Goal: Task Accomplishment & Management: Complete application form

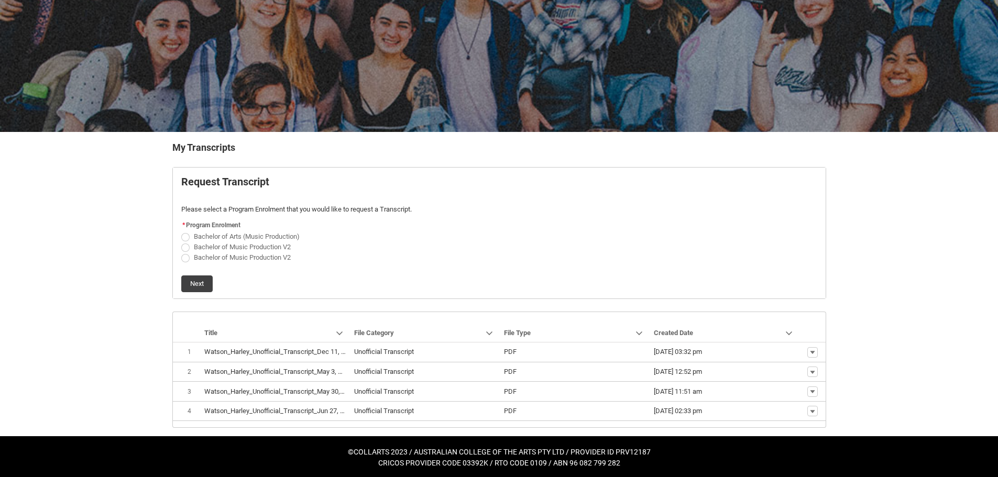
scroll to position [79, 0]
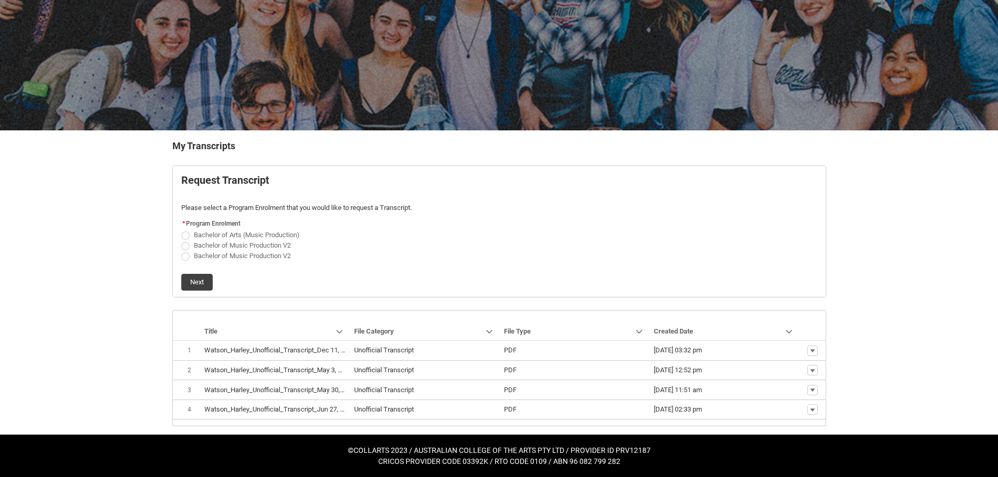
click at [206, 234] on span "Bachelor of Arts (Music Production)" at bounding box center [247, 235] width 106 height 8
click at [181, 229] on input "Bachelor of Arts (Music Production)" at bounding box center [181, 229] width 1 height 1
radio input "true"
click at [190, 276] on button "Next" at bounding box center [196, 282] width 31 height 17
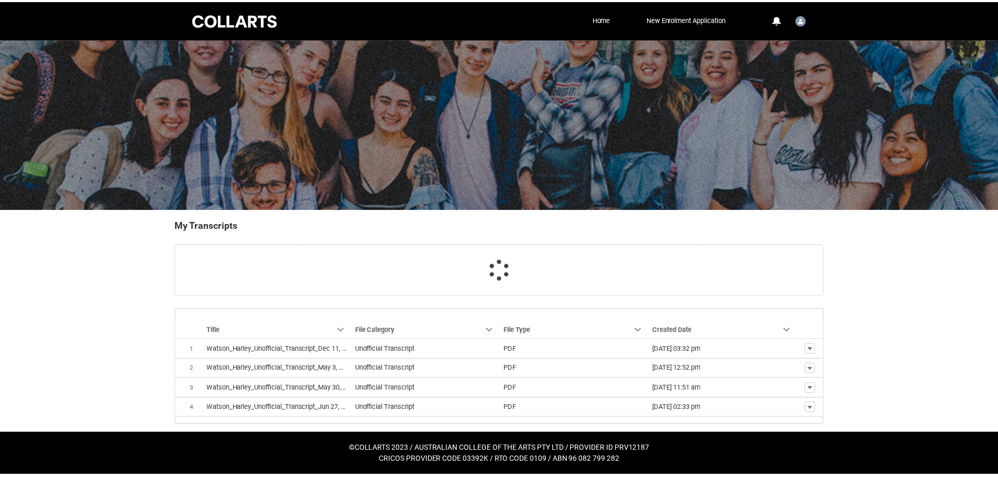
scroll to position [20, 0]
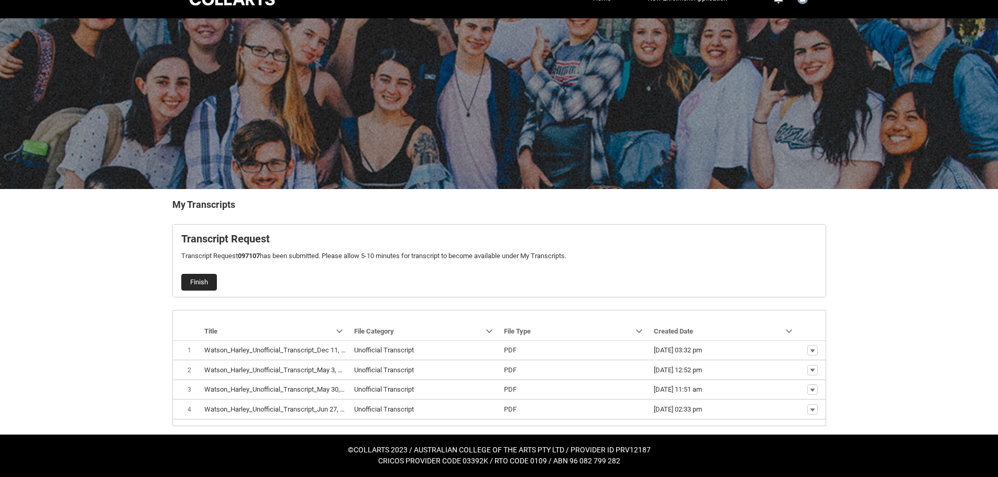
click at [201, 281] on button "Finish" at bounding box center [199, 282] width 36 height 17
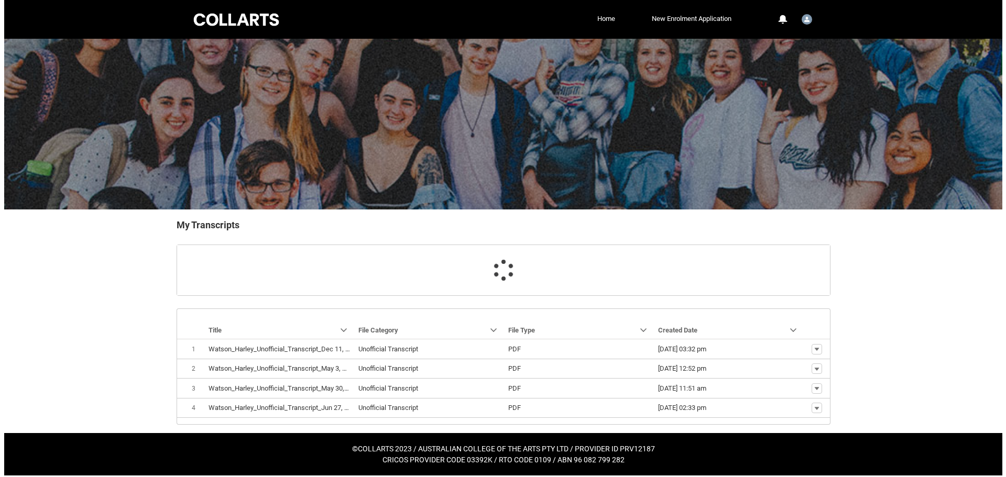
scroll to position [0, 0]
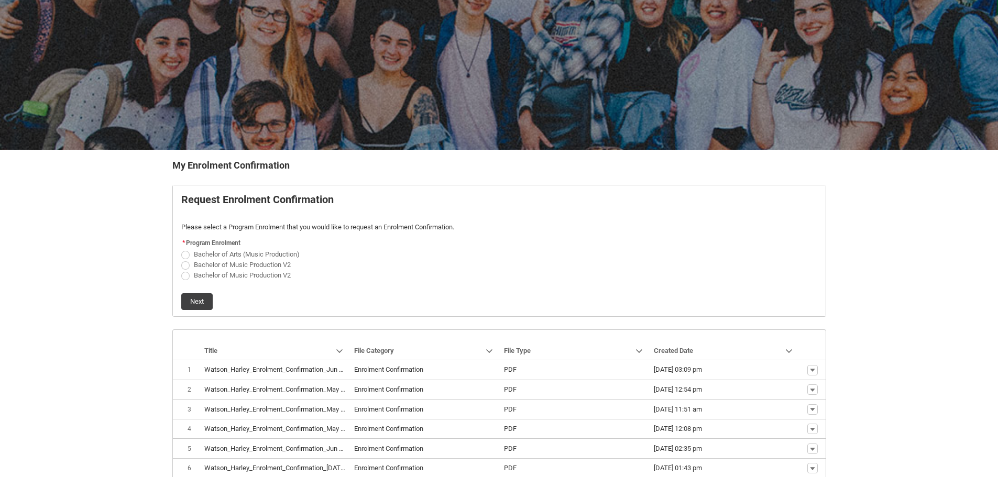
scroll to position [105, 0]
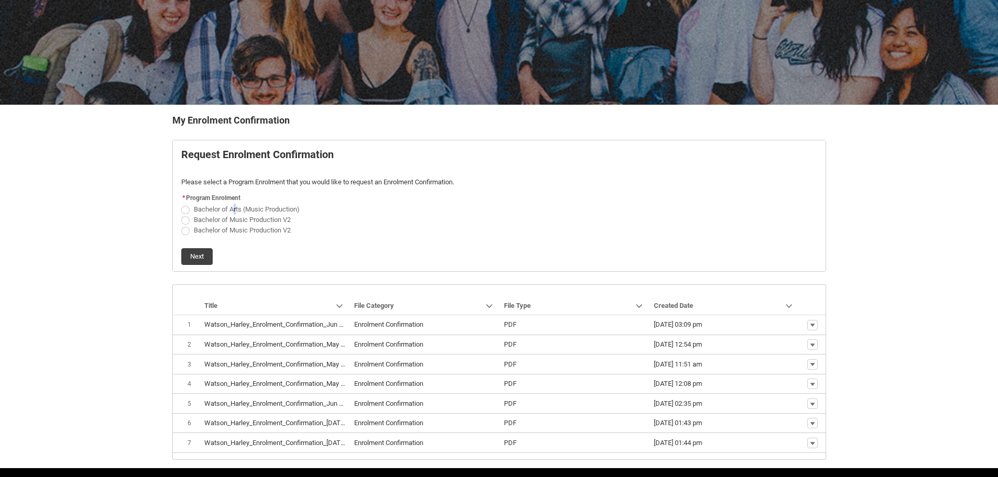
click at [235, 204] on span "Bachelor of Arts (Music Production)" at bounding box center [249, 208] width 110 height 10
click at [204, 207] on span "Bachelor of Arts (Music Production)" at bounding box center [247, 209] width 106 height 8
click at [181, 204] on input "Bachelor of Arts (Music Production)" at bounding box center [181, 203] width 1 height 1
radio input "true"
click at [206, 259] on button "Next" at bounding box center [196, 256] width 31 height 17
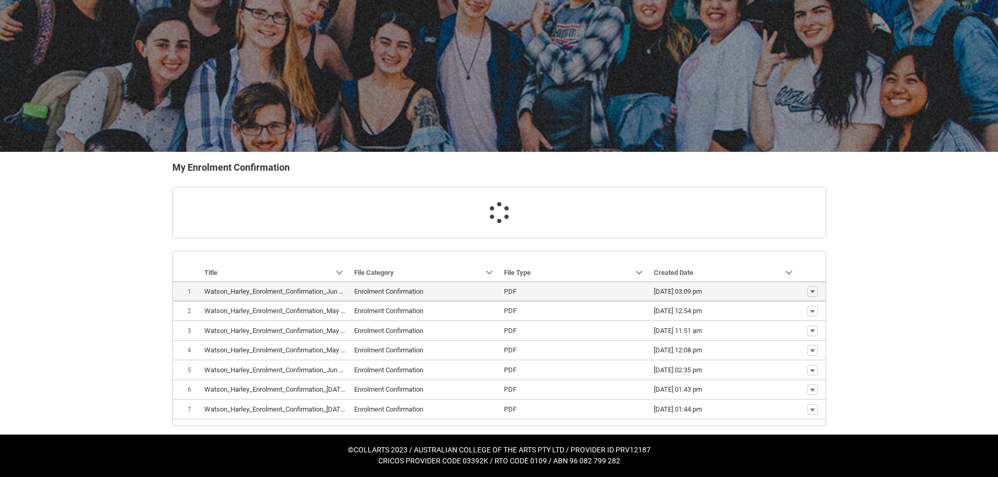
scroll to position [79, 0]
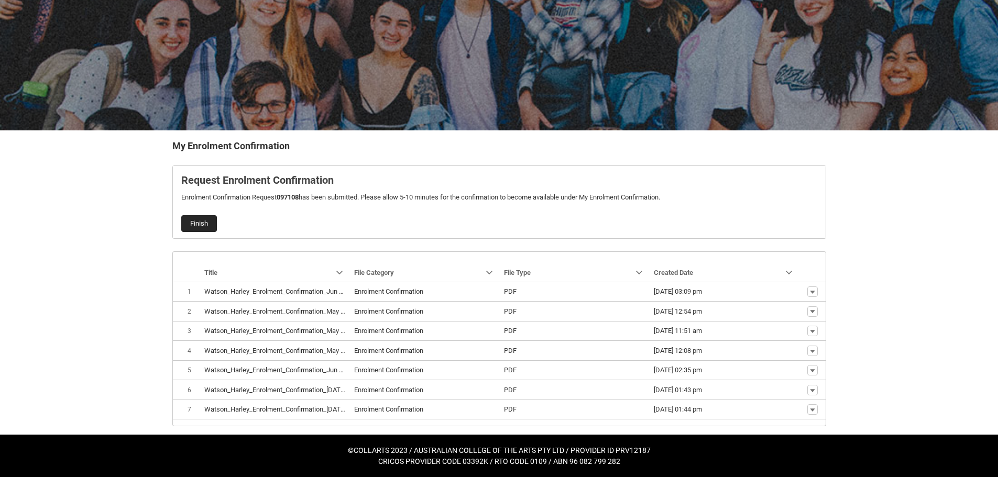
click at [197, 222] on button "Finish" at bounding box center [199, 223] width 36 height 17
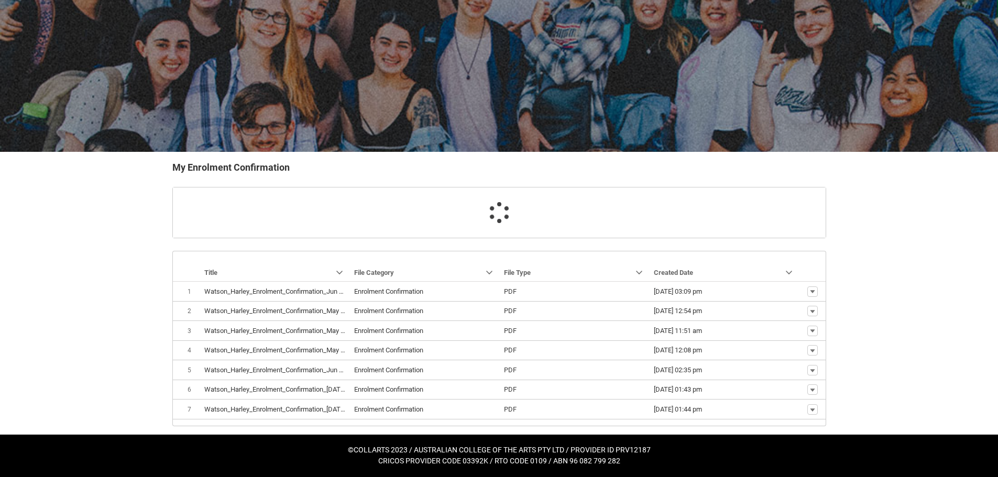
scroll to position [138, 0]
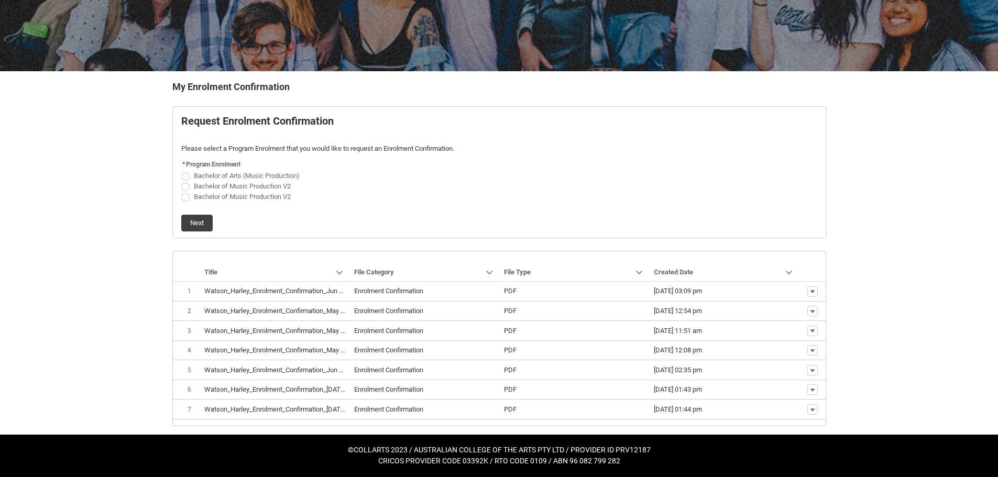
scroll to position [138, 0]
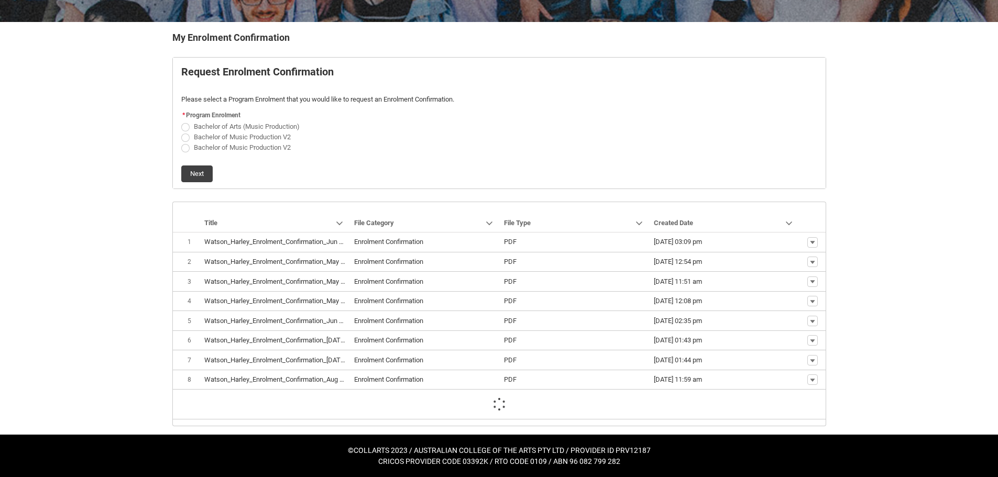
scroll to position [158, 0]
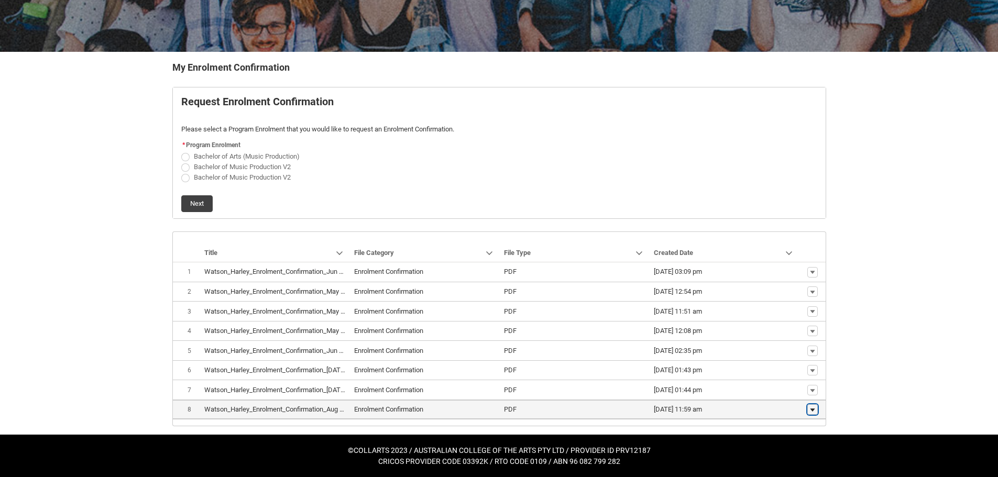
click at [812, 408] on lightning-primitive-icon "button" at bounding box center [812, 409] width 6 height 7
click at [796, 392] on span "Download" at bounding box center [788, 393] width 29 height 9
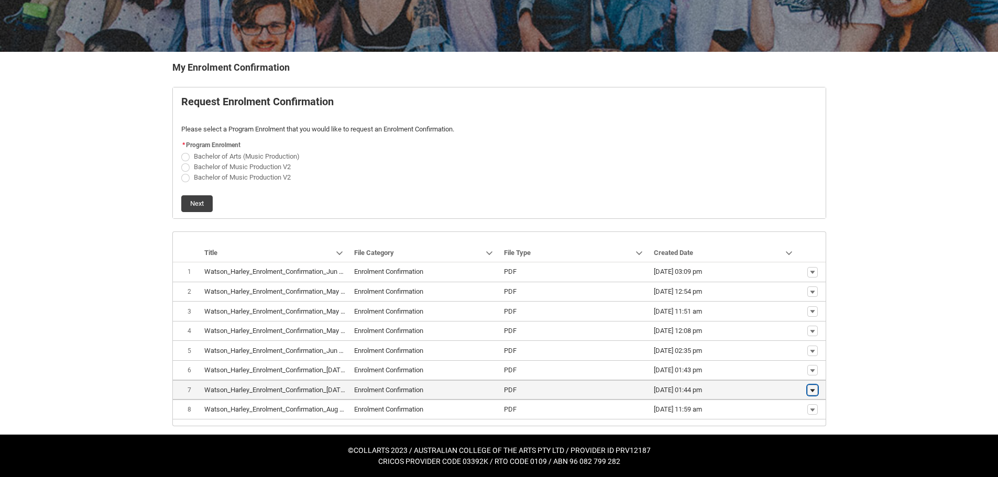
click at [810, 391] on lightning-primitive-icon "button" at bounding box center [812, 390] width 6 height 7
click at [792, 374] on span "Download" at bounding box center [788, 373] width 29 height 9
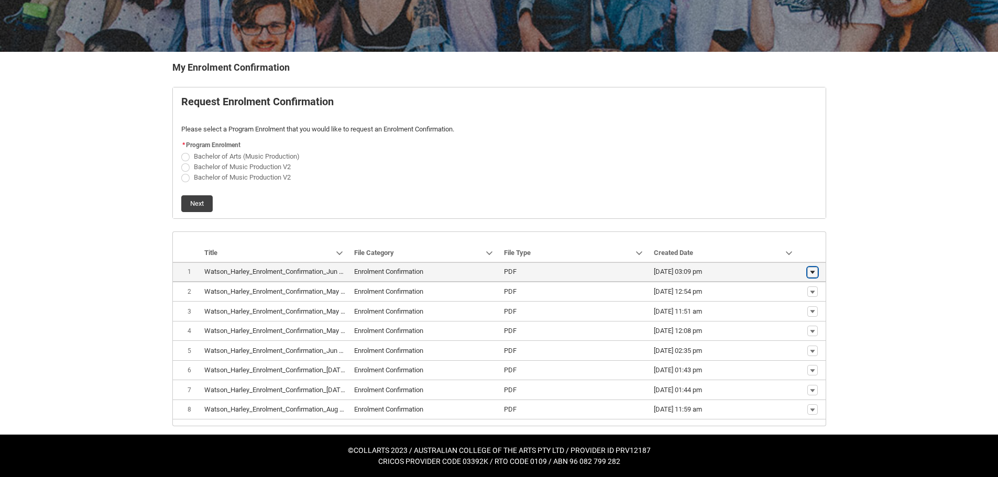
click at [814, 273] on lightning-primitive-icon "button" at bounding box center [812, 272] width 6 height 7
click at [787, 286] on span "Download" at bounding box center [788, 289] width 29 height 9
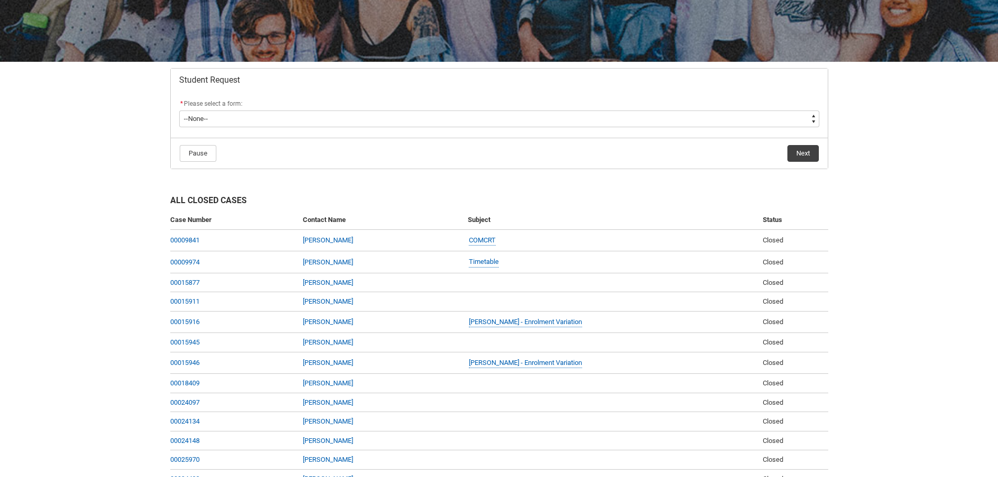
scroll to position [157, 0]
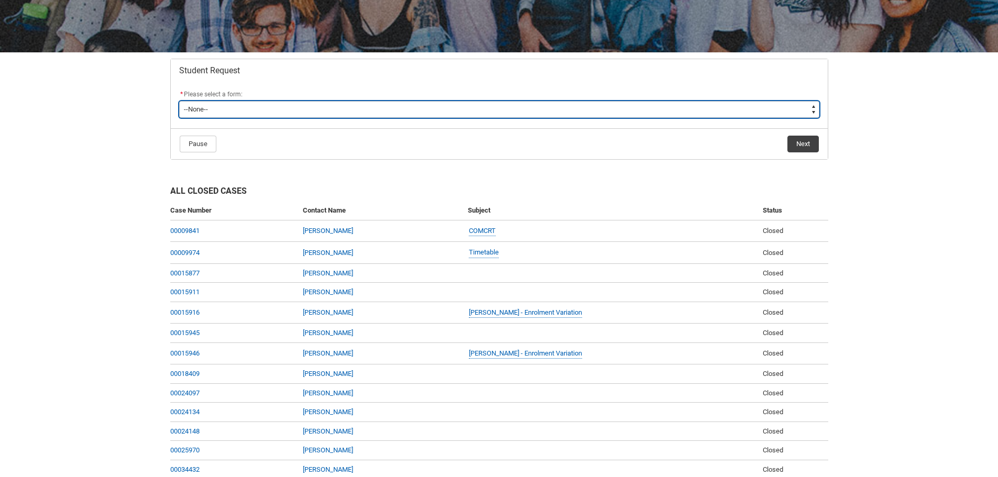
click at [214, 107] on select "--None-- Academic Transcript Application to Appeal Assignment Extension Change …" at bounding box center [499, 109] width 640 height 17
type lightning-select "Academic_Transcript_Choice"
click at [179, 101] on select "--None-- Academic Transcript Application to Appeal Assignment Extension Change …" at bounding box center [499, 109] width 640 height 17
select select "Academic_Transcript_Choice"
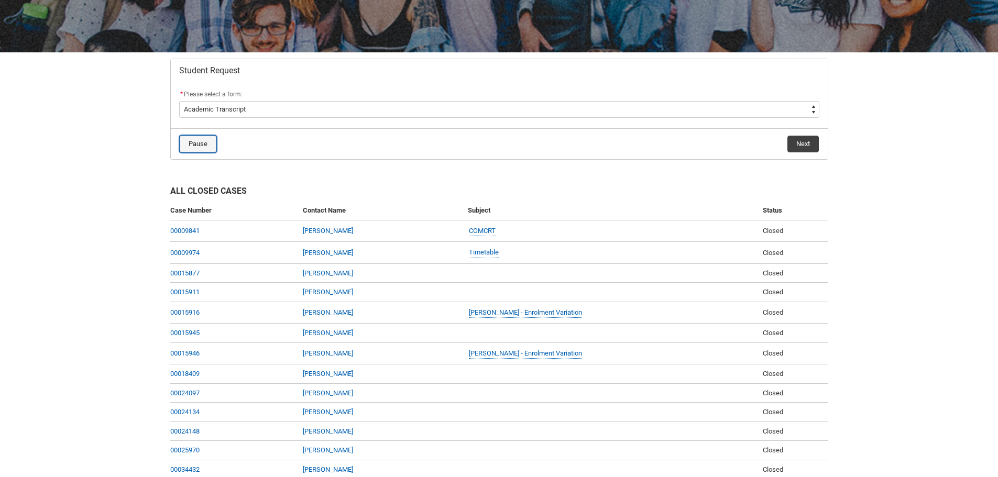
click at [208, 142] on button "Pause" at bounding box center [198, 144] width 37 height 17
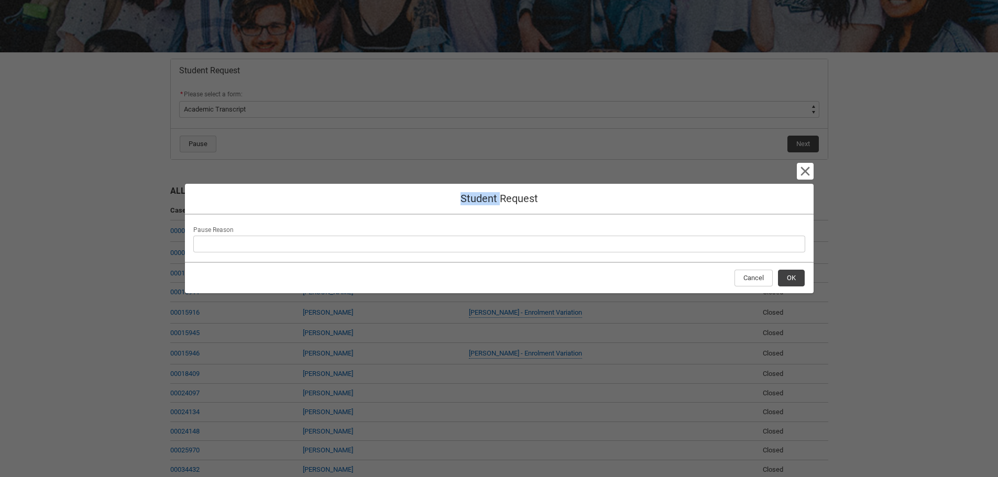
click at [208, 142] on div "Cancel and close Student Request Pause Reason Cancel OK" at bounding box center [499, 238] width 628 height 477
click at [330, 167] on div "Cancel and close Student Request Pause Reason Cancel OK" at bounding box center [499, 238] width 628 height 477
click at [807, 162] on div "Cancel and close Student Request Pause Reason Cancel OK" at bounding box center [499, 238] width 628 height 477
click at [802, 166] on lightning-primitive-icon "button" at bounding box center [805, 171] width 13 height 13
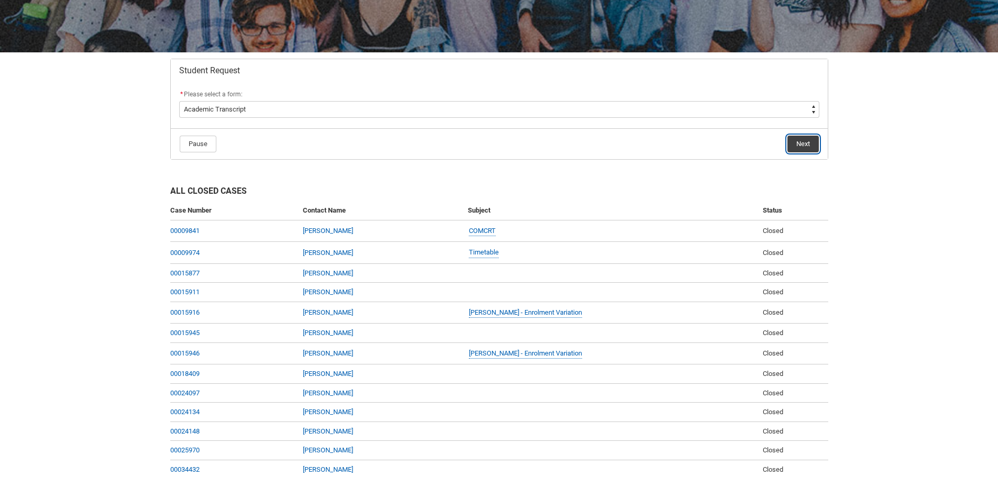
click at [799, 145] on button "Next" at bounding box center [802, 144] width 31 height 17
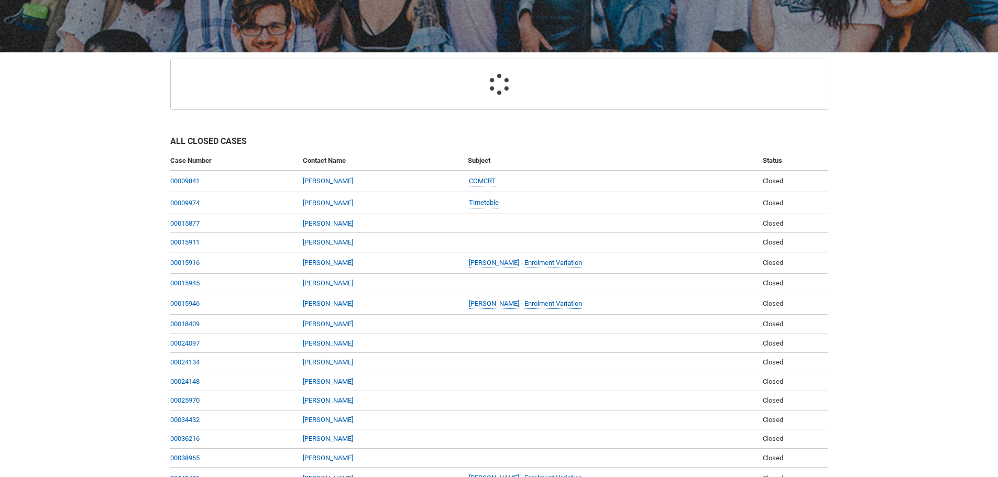
scroll to position [112, 0]
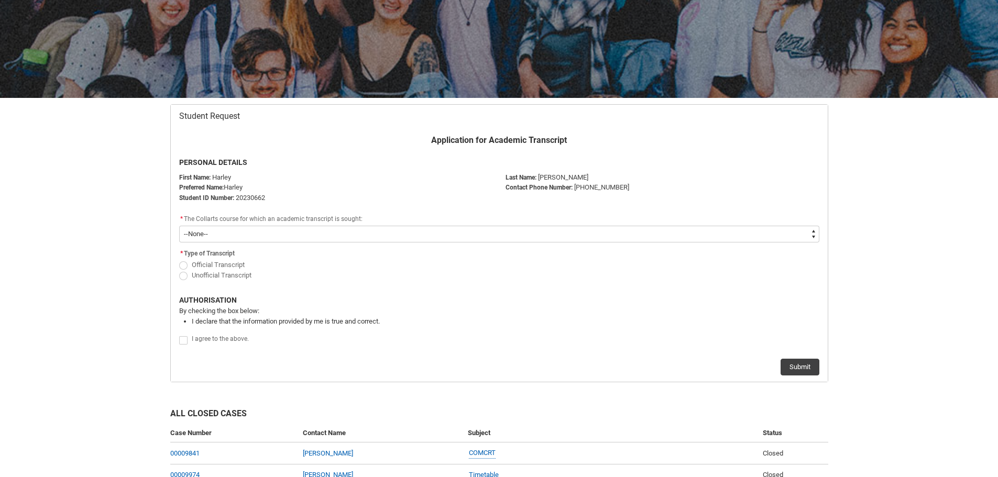
click at [221, 267] on span "Official Transcript" at bounding box center [218, 265] width 53 height 8
click at [179, 259] on input "Official Transcript" at bounding box center [179, 259] width 1 height 1
radio input "true"
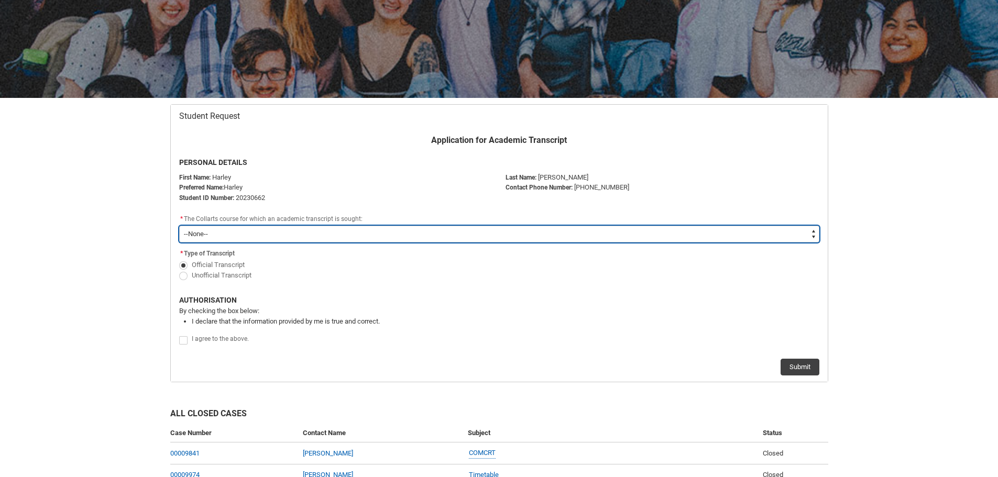
click at [219, 238] on select "--None-- Bachelor of Music Production V2" at bounding box center [499, 234] width 640 height 17
type lightning-select "recordPicklist_ProgramEnrollment_Transcript.a0jOZ000003IpjuYAC"
click at [179, 226] on select "--None-- Bachelor of Music Production V2" at bounding box center [499, 234] width 640 height 17
select select "recordPicklist_ProgramEnrollment_Transcript.a0jOZ000003IpjuYAC"
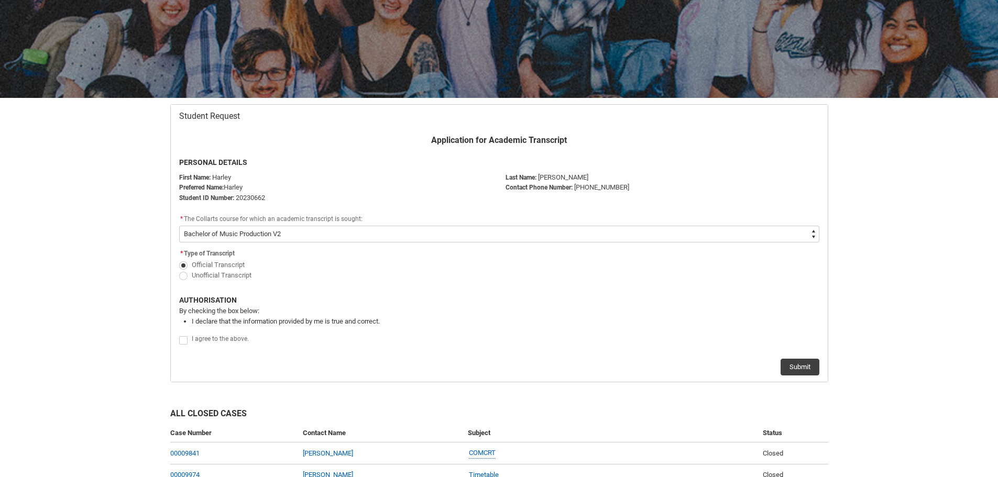
click at [178, 340] on flowruntime-screen-field "I agree to the above." at bounding box center [499, 342] width 653 height 18
click at [181, 339] on span "Redu_Student_Request flow" at bounding box center [183, 340] width 8 height 8
click at [179, 335] on input "Redu_Student_Request flow" at bounding box center [179, 334] width 1 height 1
type lightning-input "true"
checkbox input "true"
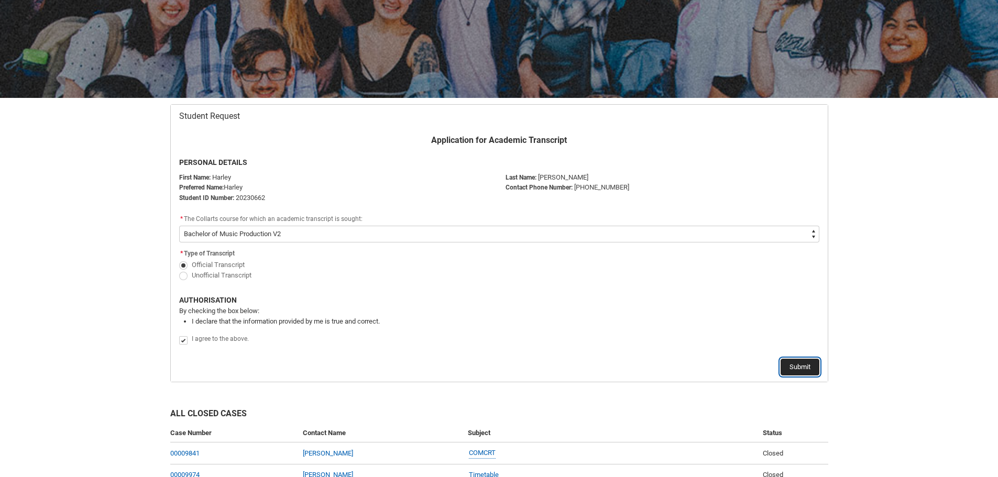
click at [801, 363] on button "Submit" at bounding box center [799, 367] width 39 height 17
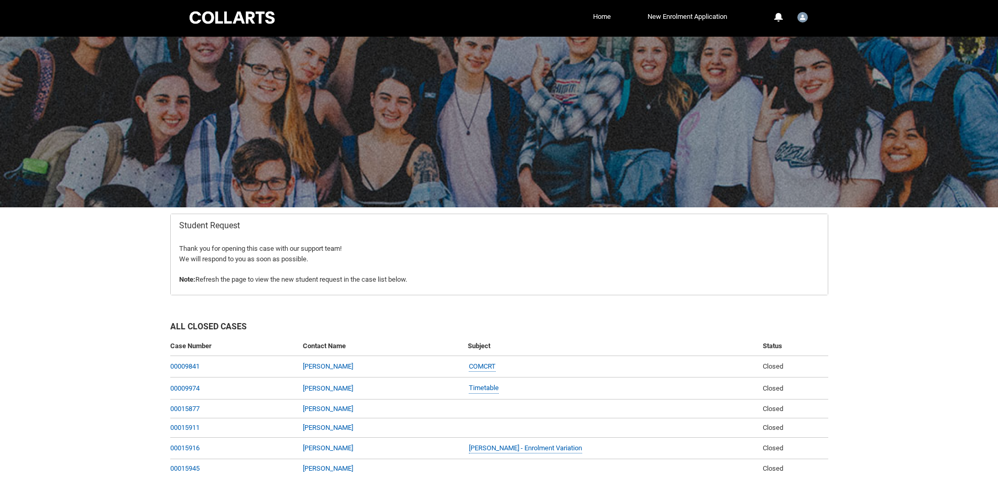
scroll to position [0, 0]
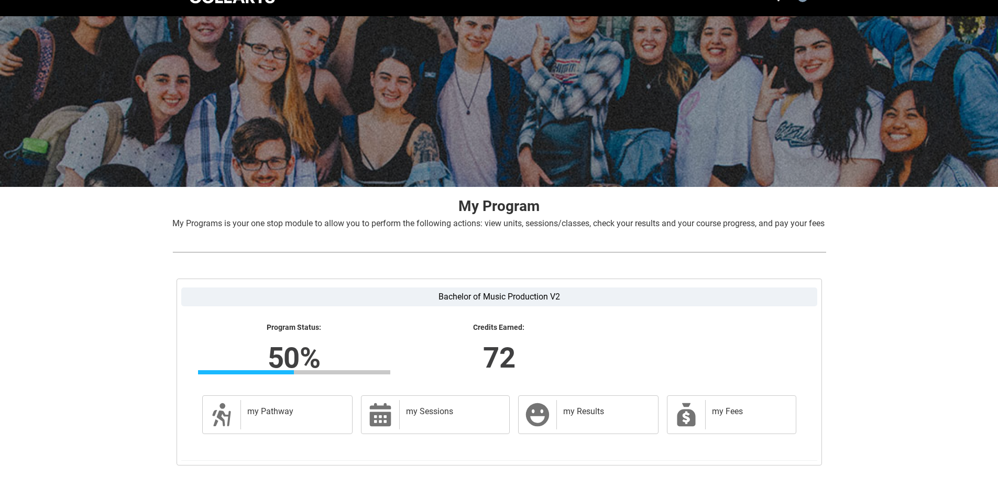
scroll to position [106, 0]
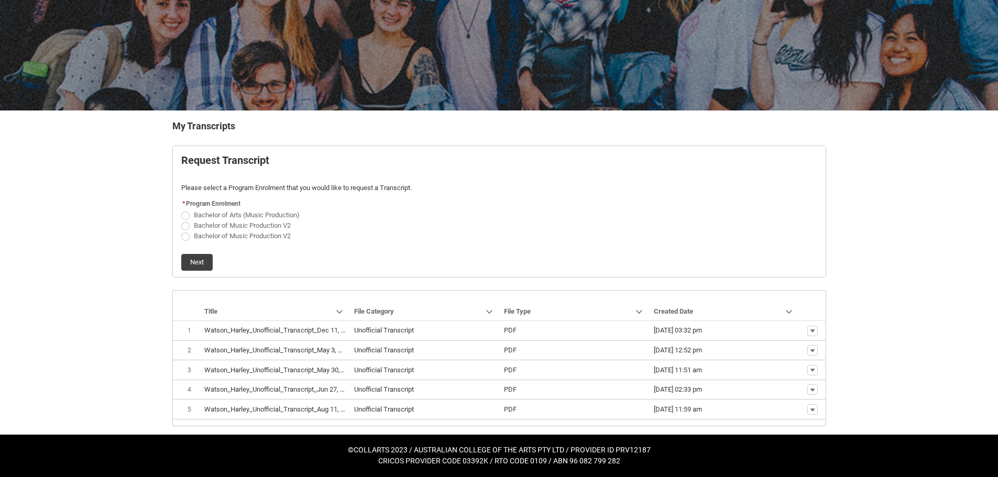
scroll to position [99, 0]
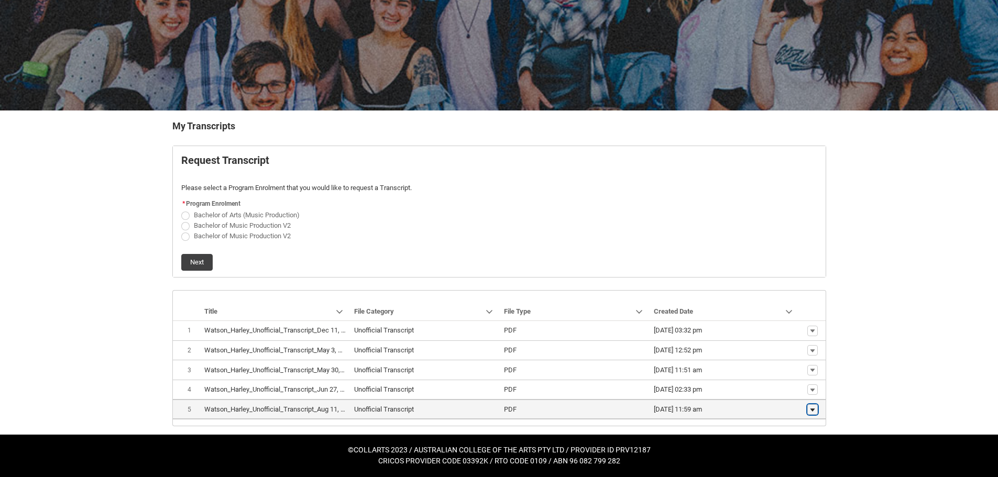
click at [809, 409] on lightning-primitive-icon "button" at bounding box center [812, 409] width 6 height 7
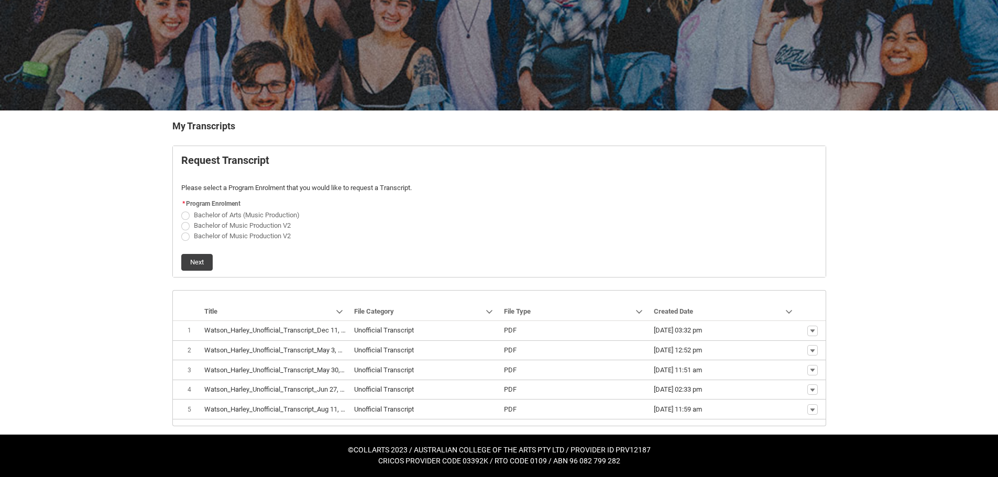
click at [857, 384] on div "Skip to Main Content Collarts Education Community Home New Enrolment Applicatio…" at bounding box center [499, 189] width 998 height 576
